Goal: Task Accomplishment & Management: Use online tool/utility

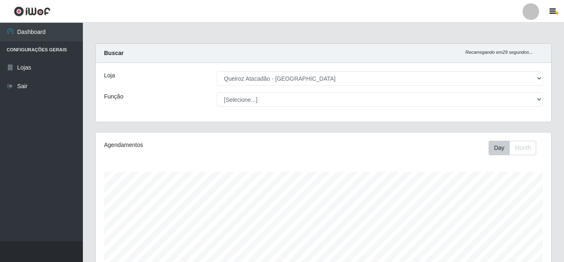
select select "225"
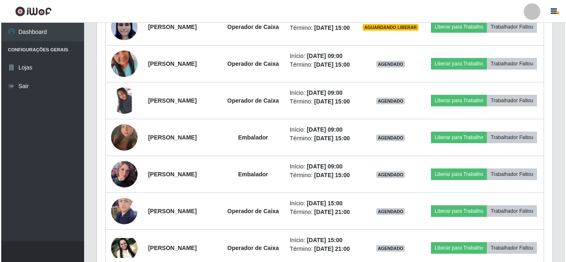
scroll to position [442, 0]
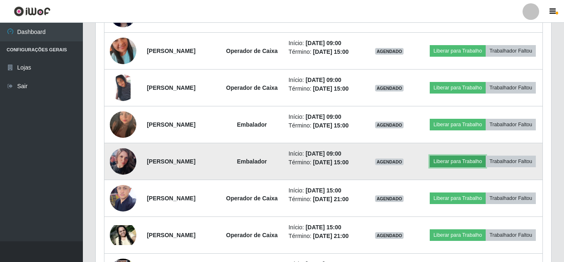
click at [486, 168] on button "Liberar para Trabalho" at bounding box center [458, 162] width 56 height 12
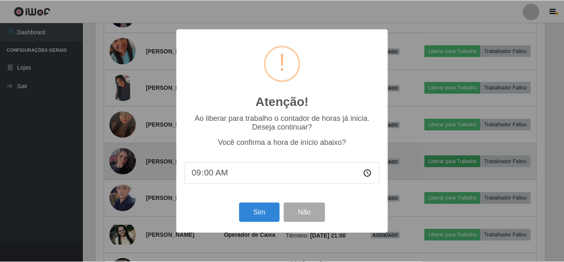
scroll to position [172, 452]
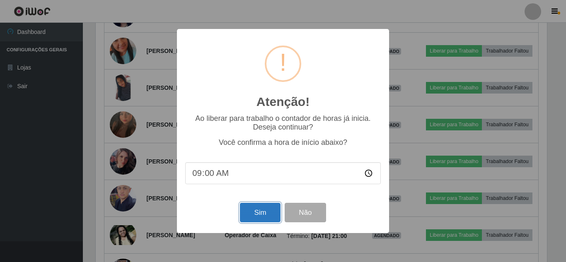
click at [253, 209] on button "Sim" at bounding box center [260, 212] width 40 height 19
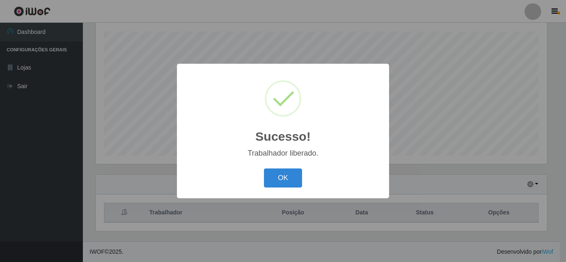
click at [264, 169] on button "OK" at bounding box center [283, 178] width 39 height 19
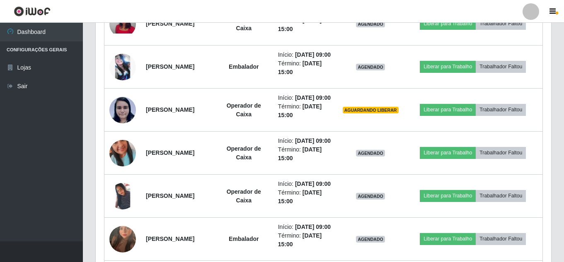
scroll to position [436, 0]
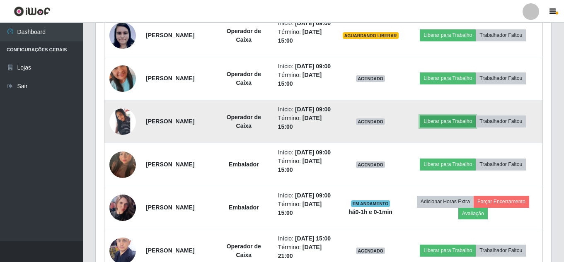
click at [442, 127] on button "Liberar para Trabalho" at bounding box center [448, 122] width 56 height 12
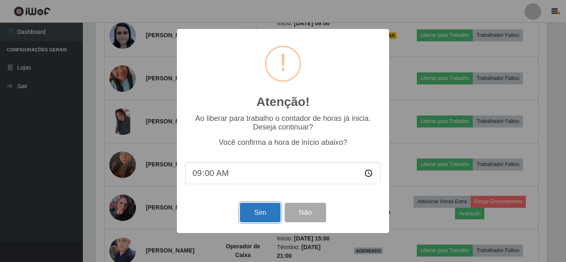
click at [268, 216] on button "Sim" at bounding box center [260, 212] width 40 height 19
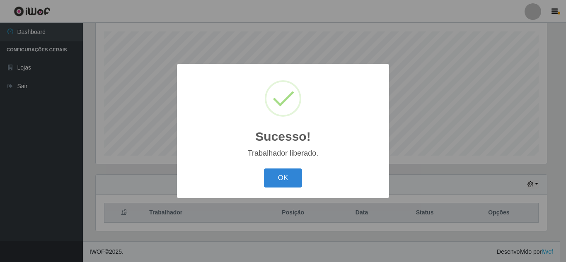
click at [264, 169] on button "OK" at bounding box center [283, 178] width 39 height 19
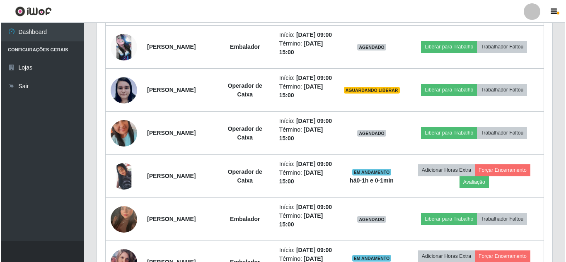
scroll to position [393, 0]
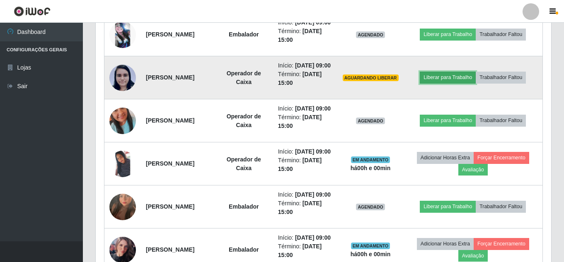
click at [458, 83] on button "Liberar para Trabalho" at bounding box center [448, 78] width 56 height 12
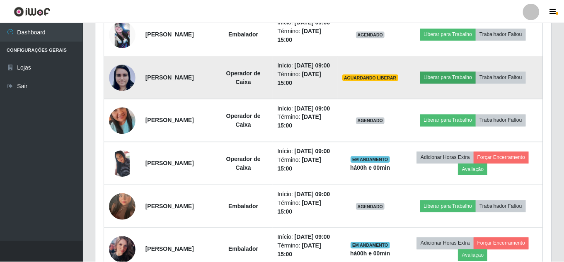
scroll to position [172, 452]
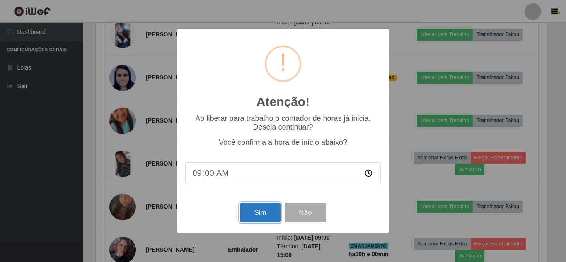
click at [256, 212] on button "Sim" at bounding box center [260, 212] width 40 height 19
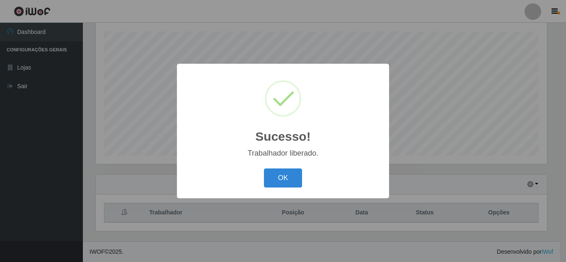
click at [264, 169] on button "OK" at bounding box center [283, 178] width 39 height 19
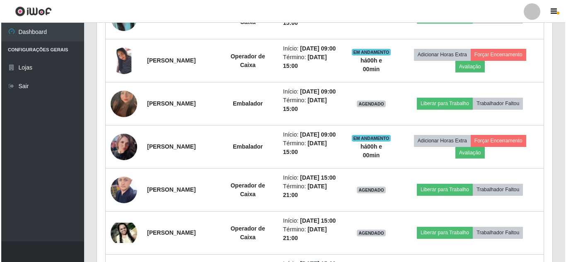
scroll to position [519, 0]
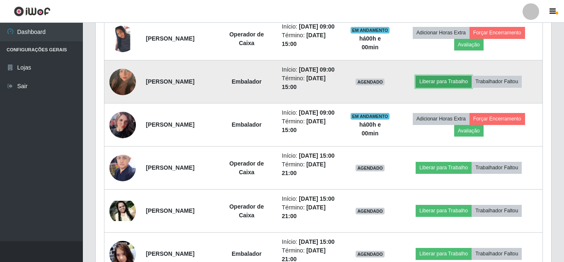
click at [447, 87] on button "Liberar para Trabalho" at bounding box center [444, 82] width 56 height 12
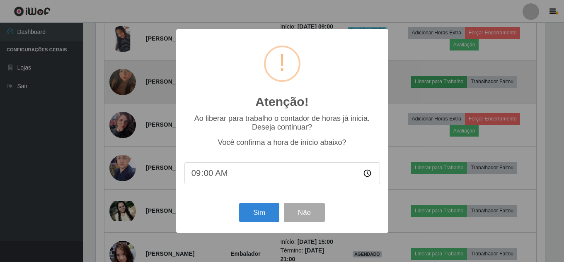
scroll to position [172, 452]
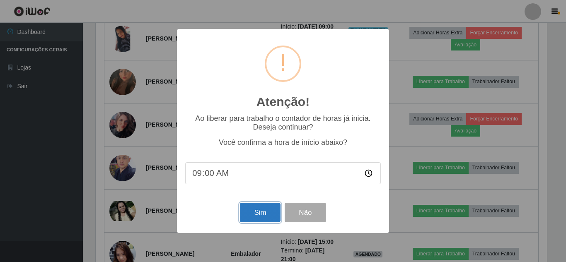
click at [267, 211] on button "Sim" at bounding box center [260, 212] width 40 height 19
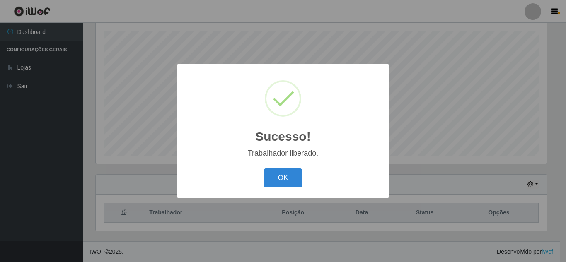
click at [264, 169] on button "OK" at bounding box center [283, 178] width 39 height 19
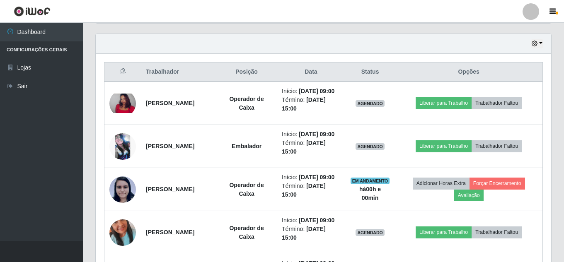
scroll to position [270, 0]
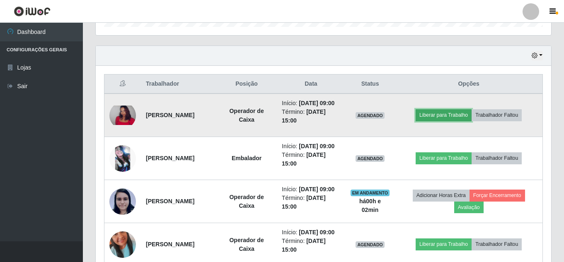
click at [443, 121] on button "Liberar para Trabalho" at bounding box center [444, 115] width 56 height 12
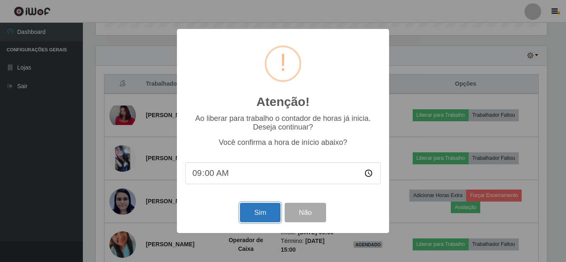
click at [255, 216] on button "Sim" at bounding box center [260, 212] width 40 height 19
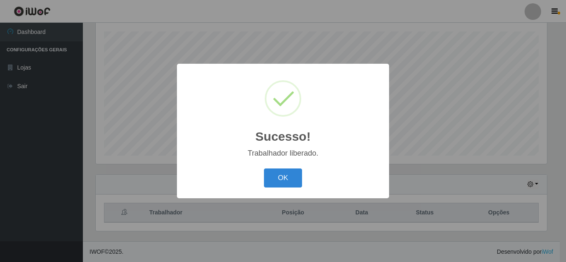
click at [264, 169] on button "OK" at bounding box center [283, 178] width 39 height 19
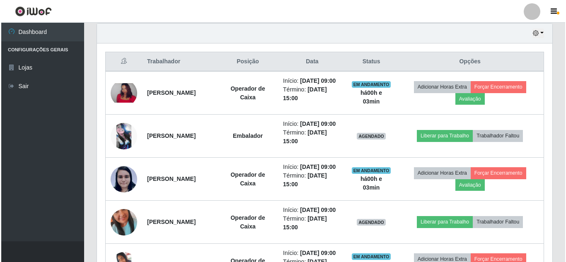
scroll to position [304, 0]
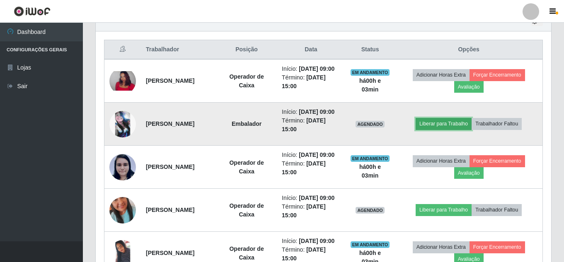
click at [439, 130] on button "Liberar para Trabalho" at bounding box center [444, 124] width 56 height 12
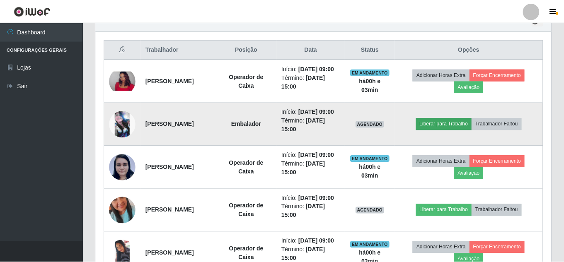
scroll to position [172, 452]
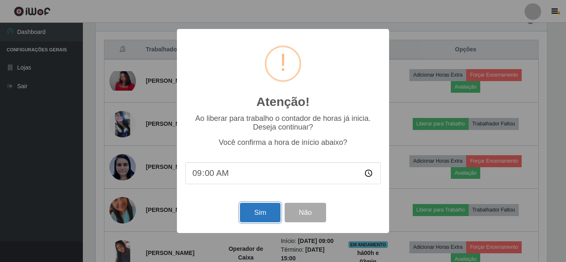
click at [273, 207] on button "Sim" at bounding box center [260, 212] width 40 height 19
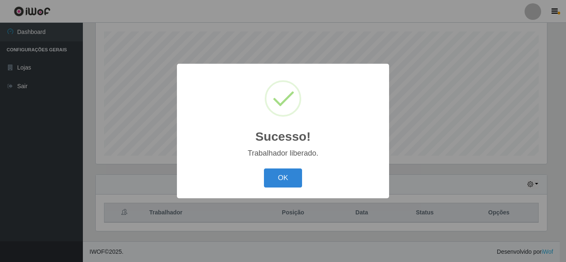
click at [264, 169] on button "OK" at bounding box center [283, 178] width 39 height 19
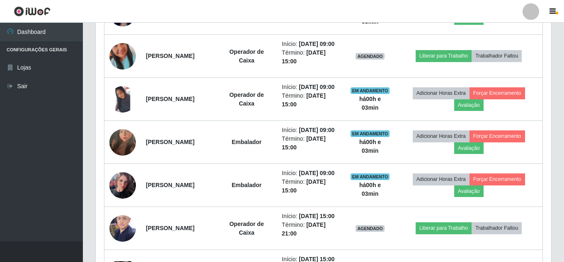
scroll to position [460, 0]
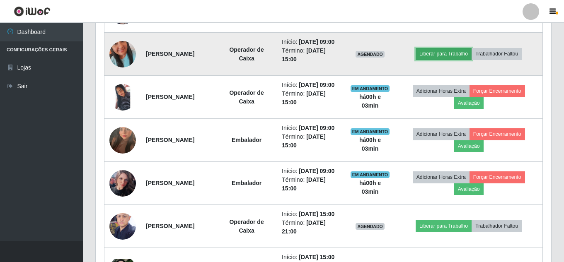
click at [437, 60] on button "Liberar para Trabalho" at bounding box center [444, 54] width 56 height 12
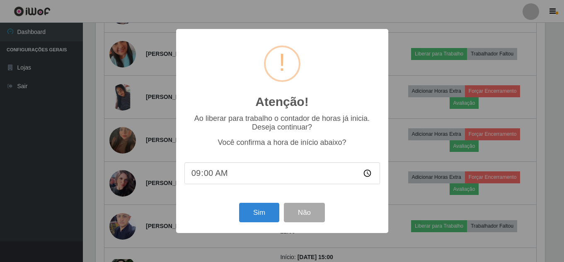
scroll to position [172, 452]
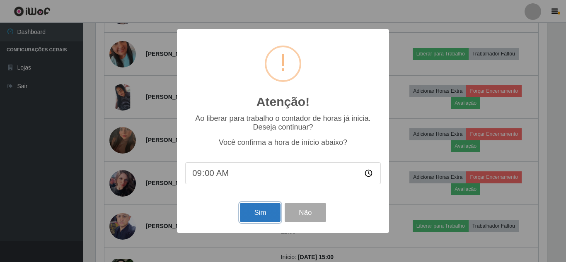
click at [251, 214] on button "Sim" at bounding box center [260, 212] width 40 height 19
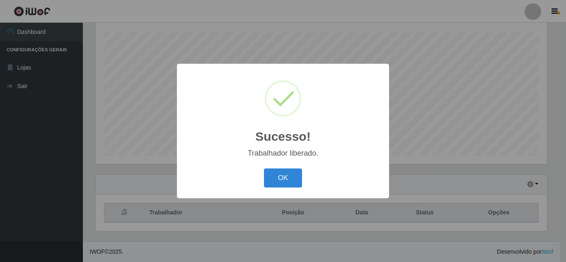
click at [264, 169] on button "OK" at bounding box center [283, 178] width 39 height 19
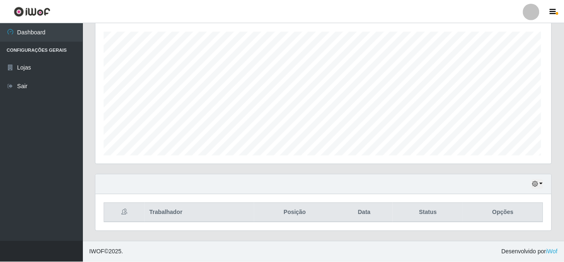
scroll to position [172, 456]
